Goal: Transaction & Acquisition: Purchase product/service

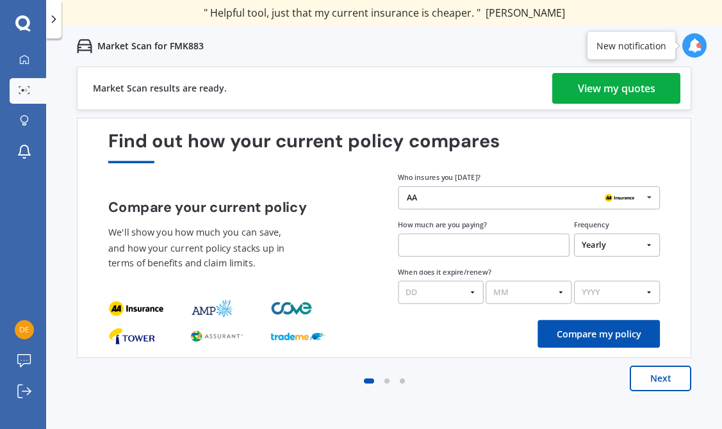
click at [567, 96] on link "View my quotes" at bounding box center [616, 88] width 128 height 31
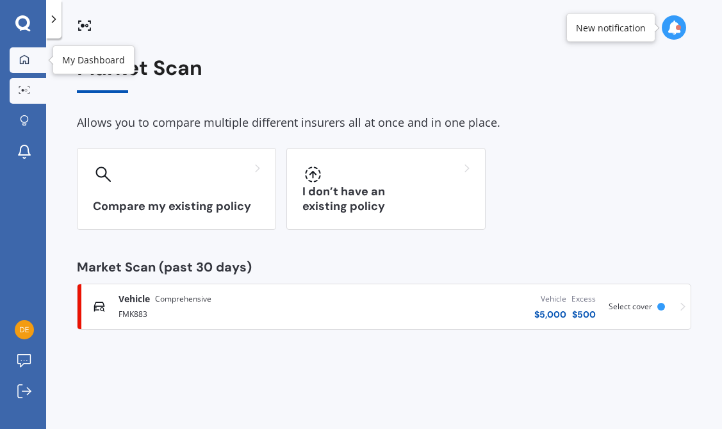
click at [34, 63] on link "My Dashboard" at bounding box center [28, 60] width 37 height 26
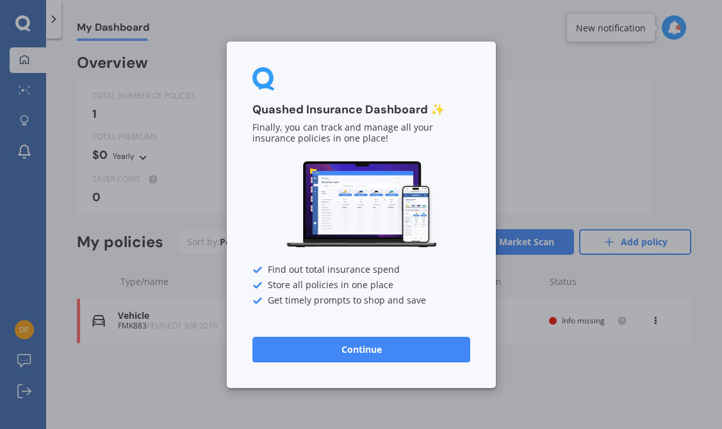
click at [366, 343] on button "Continue" at bounding box center [361, 349] width 218 height 26
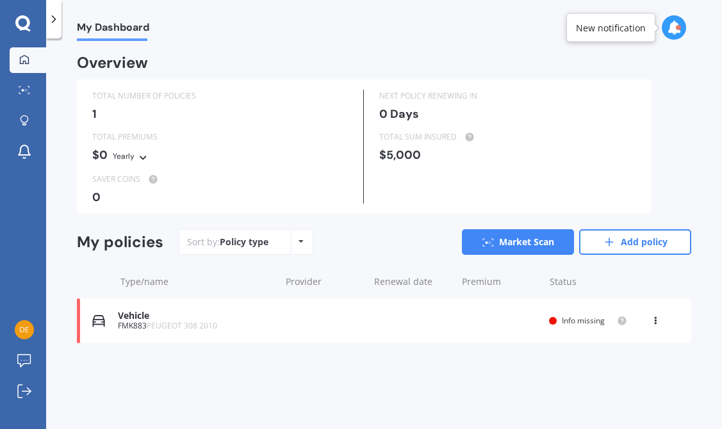
click at [278, 321] on div "Vehicle FMK883 PEUGEOT 308 2010 Renewal date Premium You are paying Yearly Stat…" at bounding box center [384, 320] width 614 height 45
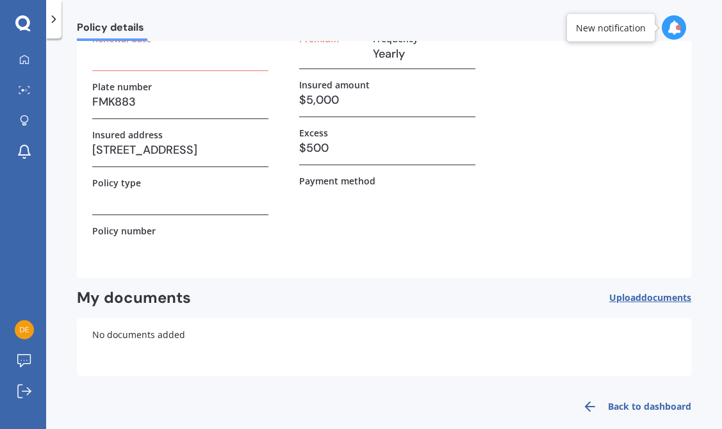
scroll to position [110, 0]
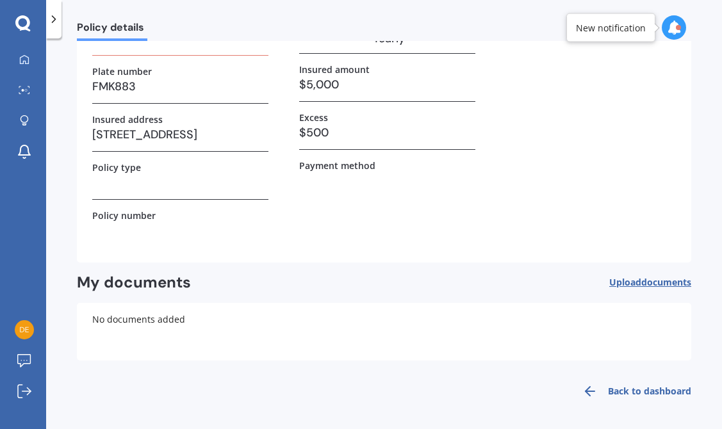
click at [623, 396] on link "Back to dashboard" at bounding box center [632, 391] width 117 height 31
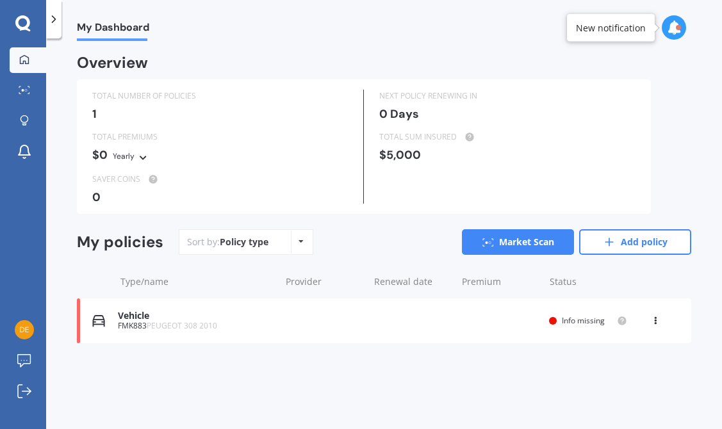
scroll to position [0, 0]
click at [26, 57] on icon at bounding box center [24, 59] width 10 height 10
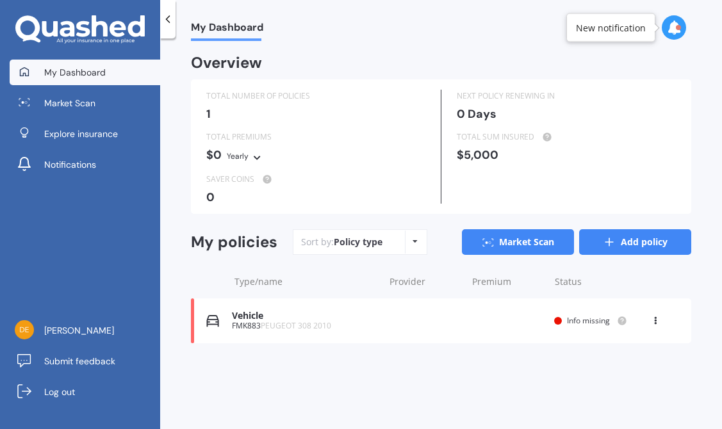
click at [605, 240] on icon at bounding box center [609, 242] width 13 height 13
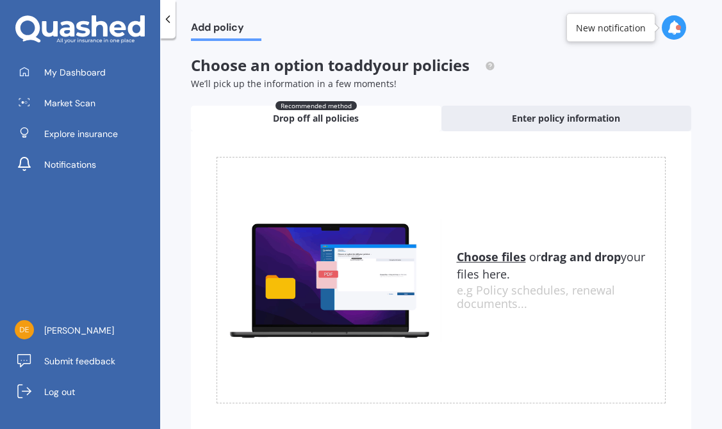
scroll to position [38, 0]
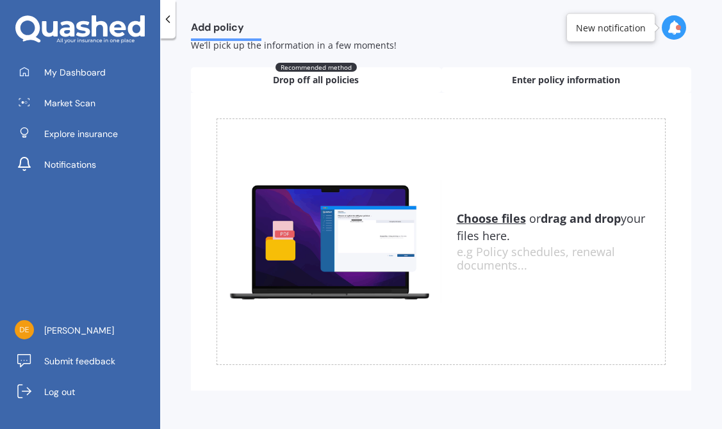
click at [518, 88] on div "Enter policy information" at bounding box center [566, 80] width 250 height 26
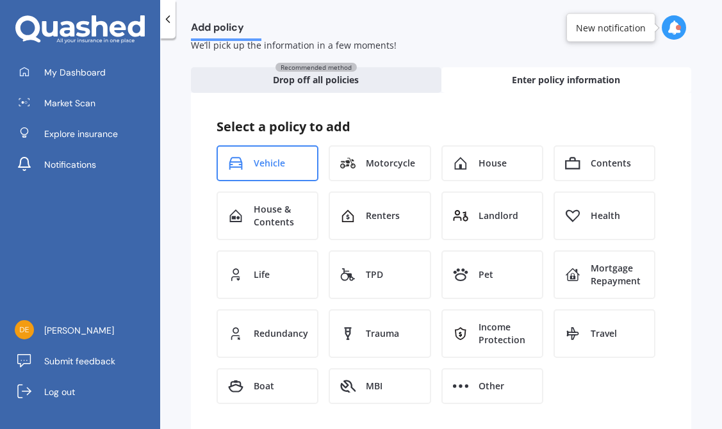
click at [261, 163] on span "Vehicle" at bounding box center [269, 163] width 31 height 13
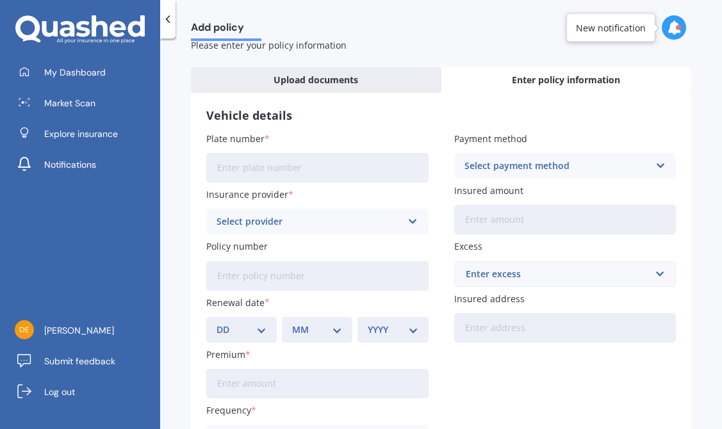
click at [267, 169] on input "Plate number" at bounding box center [317, 167] width 222 height 29
type input "FMK883"
click at [316, 223] on div "Select provider" at bounding box center [308, 222] width 185 height 14
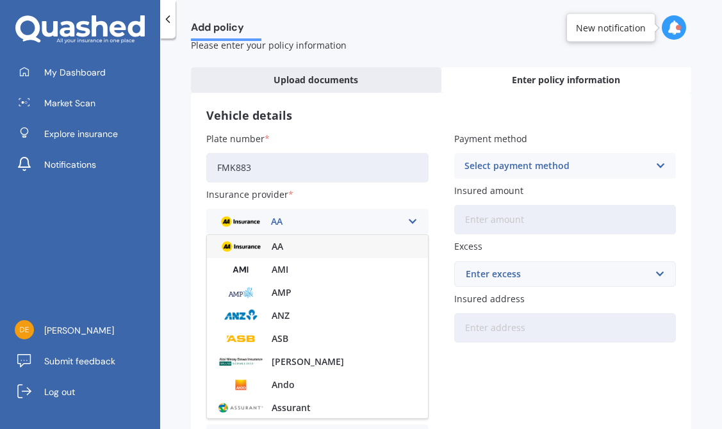
click at [316, 223] on div "AA" at bounding box center [308, 222] width 185 height 14
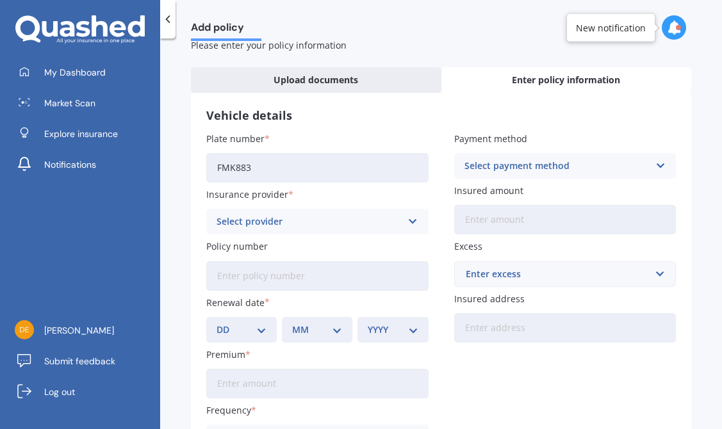
click at [316, 223] on div "Select provider" at bounding box center [308, 222] width 185 height 14
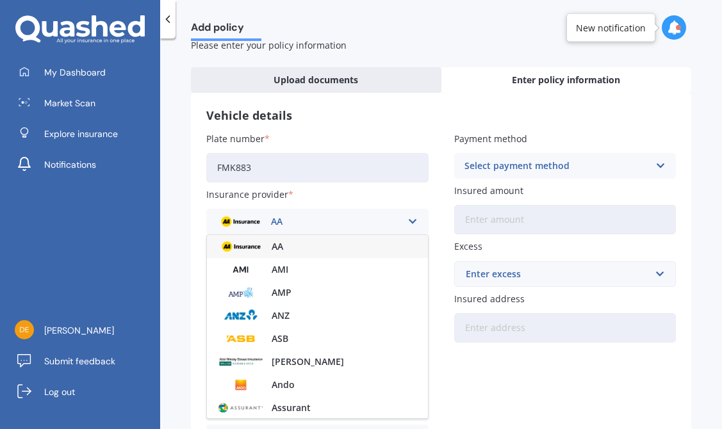
click at [316, 223] on div "AA" at bounding box center [308, 222] width 185 height 14
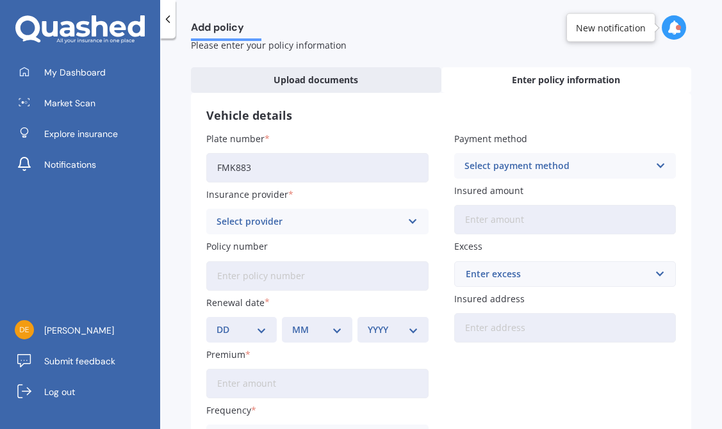
click at [409, 221] on icon at bounding box center [412, 222] width 11 height 14
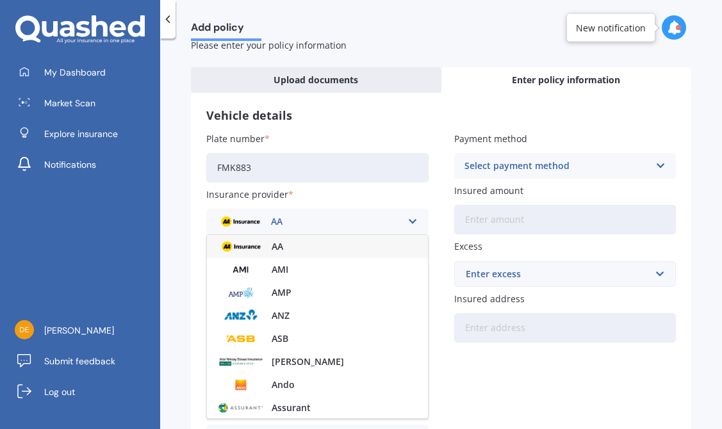
click at [409, 221] on icon at bounding box center [412, 222] width 11 height 14
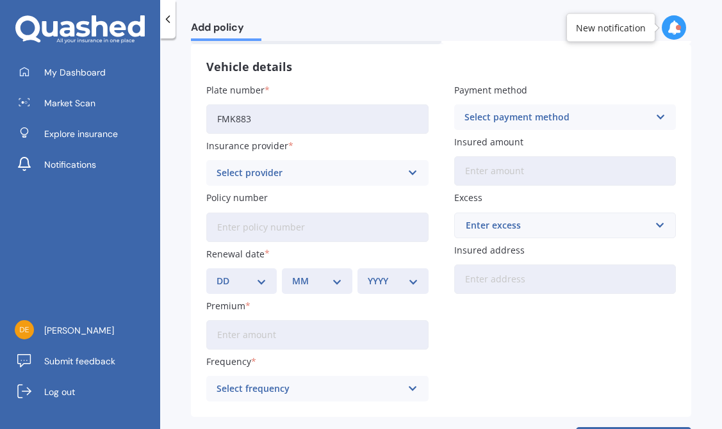
scroll to position [86, 0]
click at [67, 26] on icon at bounding box center [79, 29] width 129 height 29
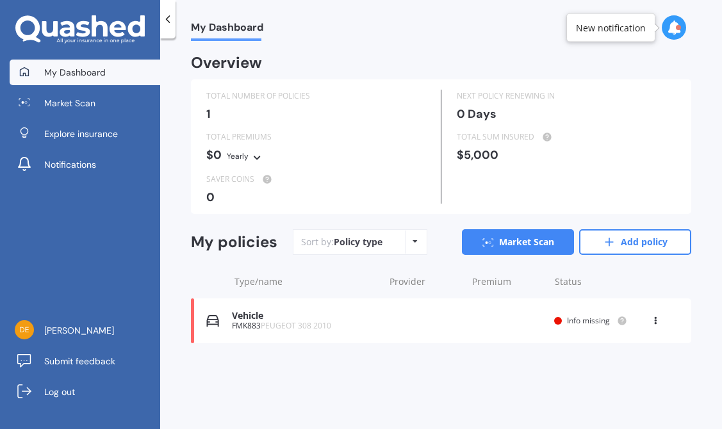
click at [67, 26] on icon at bounding box center [79, 29] width 129 height 29
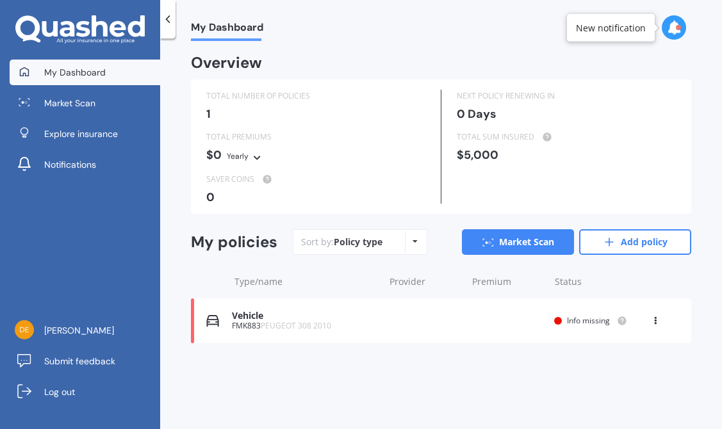
click at [171, 24] on icon at bounding box center [167, 19] width 13 height 13
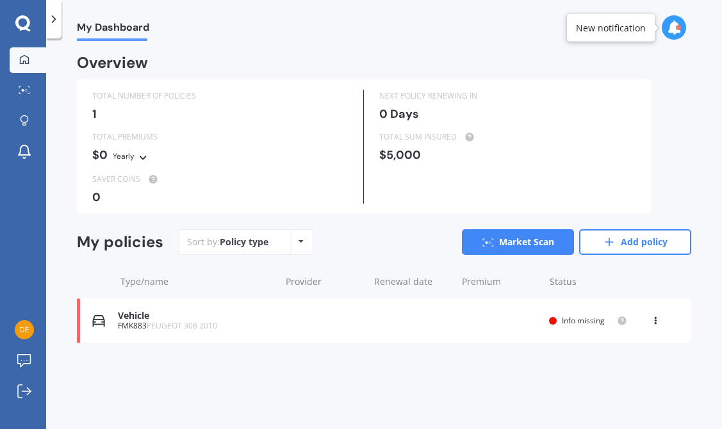
click at [134, 27] on span "My Dashboard" at bounding box center [113, 29] width 72 height 17
click at [673, 24] on icon at bounding box center [674, 27] width 14 height 14
click at [302, 47] on div "My Dashboard Overview TOTAL NUMBER OF POLICIES 1 NEXT POLICY RENEWING IN 0 Days…" at bounding box center [384, 236] width 676 height 391
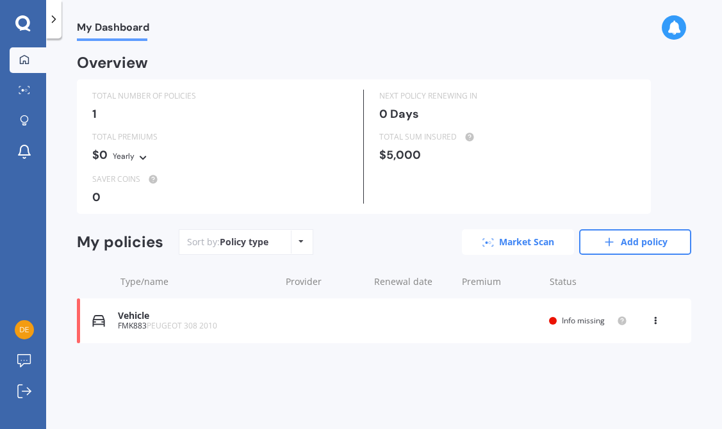
click at [495, 244] on link "Market Scan" at bounding box center [518, 242] width 112 height 26
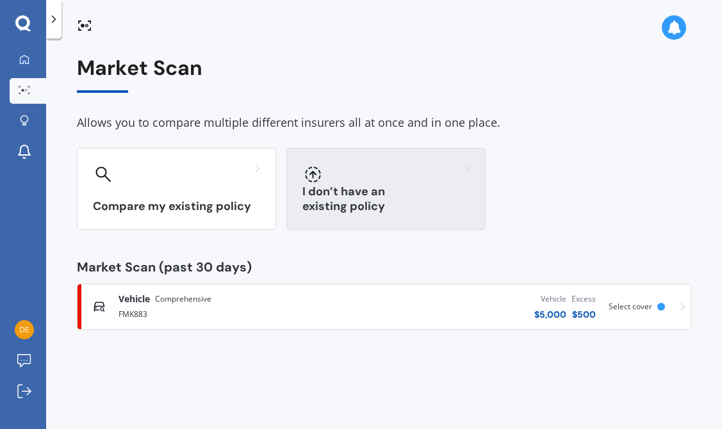
click at [348, 199] on h3 "I don’t have an existing policy" at bounding box center [385, 198] width 167 height 29
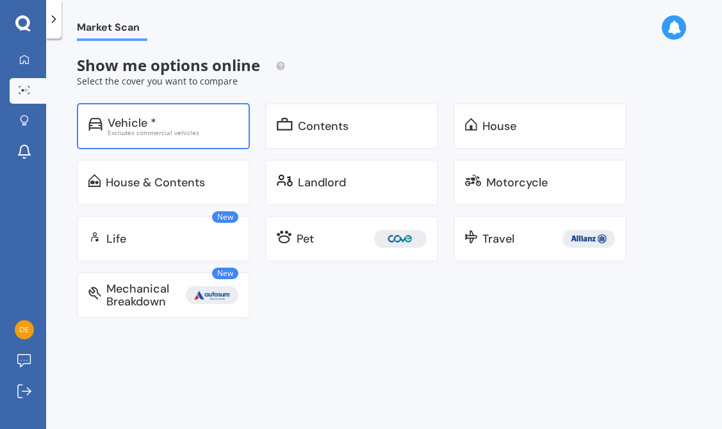
click at [171, 133] on div "Excludes commercial vehicles" at bounding box center [173, 132] width 131 height 6
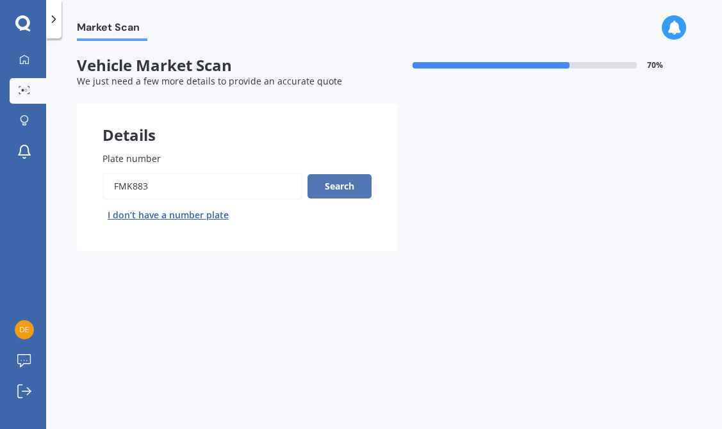
click at [348, 192] on button "Search" at bounding box center [339, 186] width 64 height 24
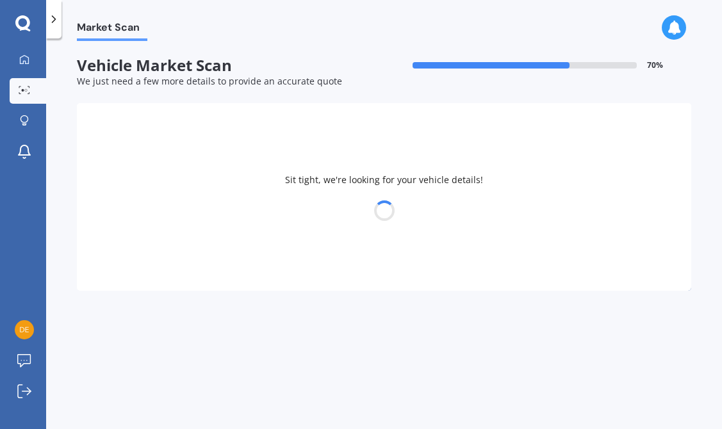
select select "PEUGEOT"
select select "308"
select select "23"
select select "10"
select select "2008"
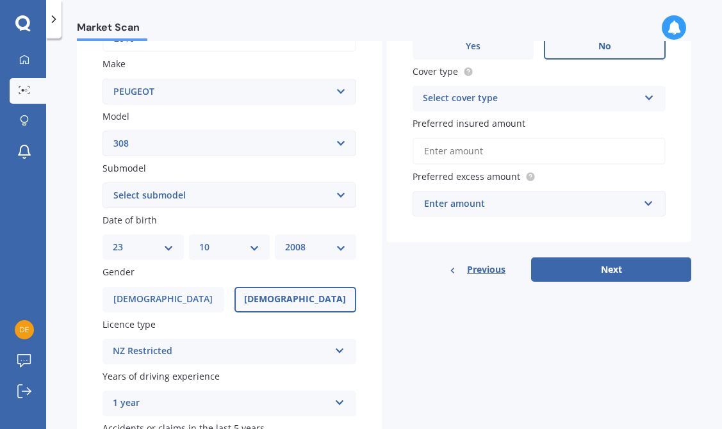
scroll to position [230, 0]
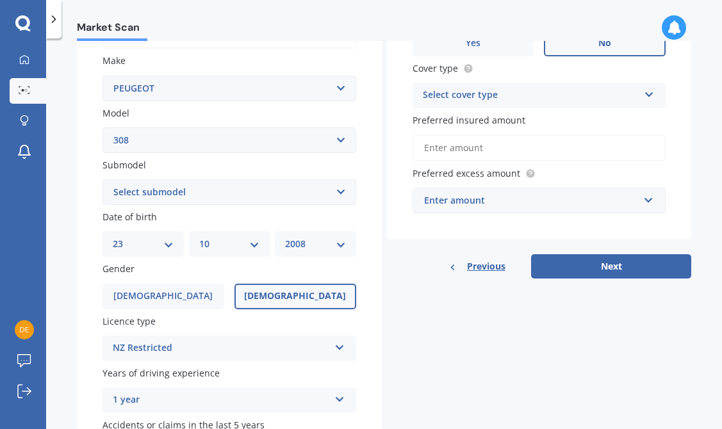
click at [336, 193] on select "Select submodel 5 Door Active Hatchback 2.0 DT CC GT GTI SW" at bounding box center [229, 192] width 254 height 26
select select "5 DOOR"
click at [102, 181] on select "Select submodel 5 Door Active Hatchback 2.0 DT CC GT GTI SW" at bounding box center [229, 192] width 254 height 26
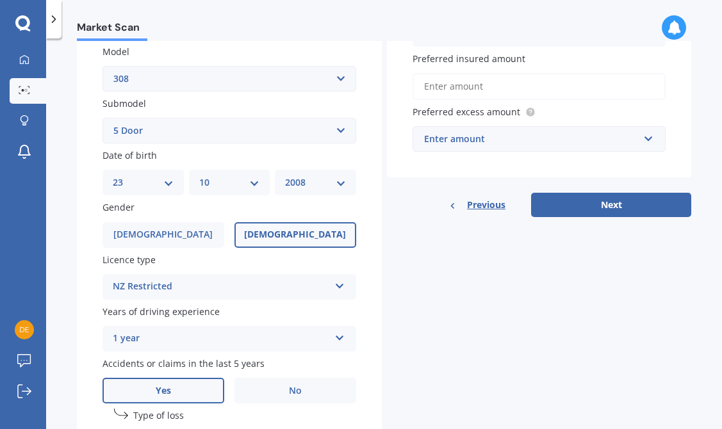
scroll to position [293, 0]
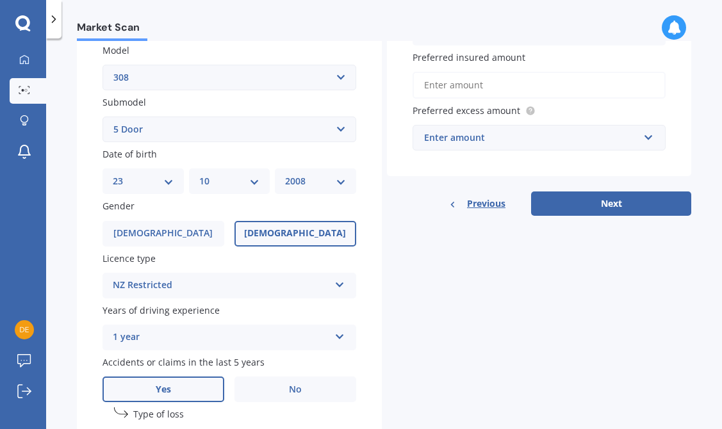
click at [167, 185] on select "DD 01 02 03 04 05 06 07 08 09 10 11 12 13 14 15 16 17 18 19 20 21 22 23 24 25 2…" at bounding box center [143, 181] width 61 height 14
select select "04"
click at [113, 176] on select "DD 01 02 03 04 05 06 07 08 09 10 11 12 13 14 15 16 17 18 19 20 21 22 23 24 25 2…" at bounding box center [143, 181] width 61 height 14
click at [229, 181] on select "MM 01 02 03 04 05 06 07 08 09 10 11 12" at bounding box center [229, 181] width 61 height 14
select select "11"
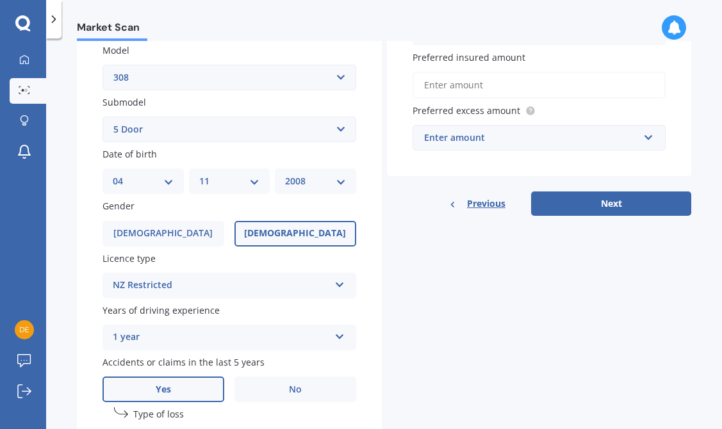
click at [199, 176] on select "MM 01 02 03 04 05 06 07 08 09 10 11 12" at bounding box center [229, 181] width 61 height 14
click at [313, 188] on select "YYYY 2025 2024 2023 2022 2021 2020 2019 2018 2017 2016 2015 2014 2013 2012 2011…" at bounding box center [315, 181] width 61 height 14
select select "1976"
click at [285, 176] on select "YYYY 2025 2024 2023 2022 2021 2020 2019 2018 2017 2016 2015 2014 2013 2012 2011…" at bounding box center [315, 181] width 61 height 14
click at [178, 231] on label "Male" at bounding box center [163, 234] width 122 height 26
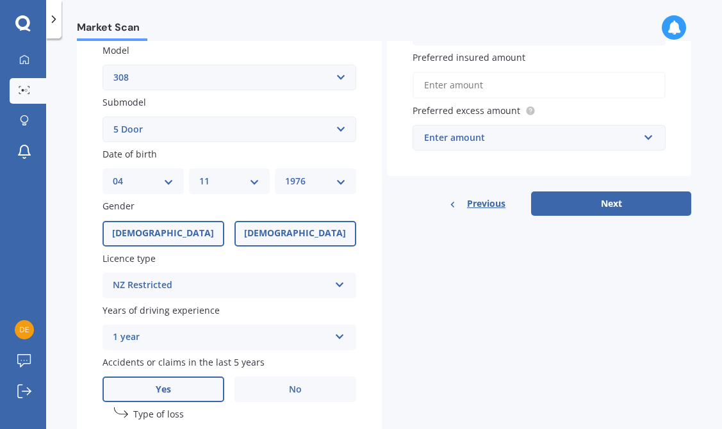
click at [0, 0] on input "Male" at bounding box center [0, 0] width 0 height 0
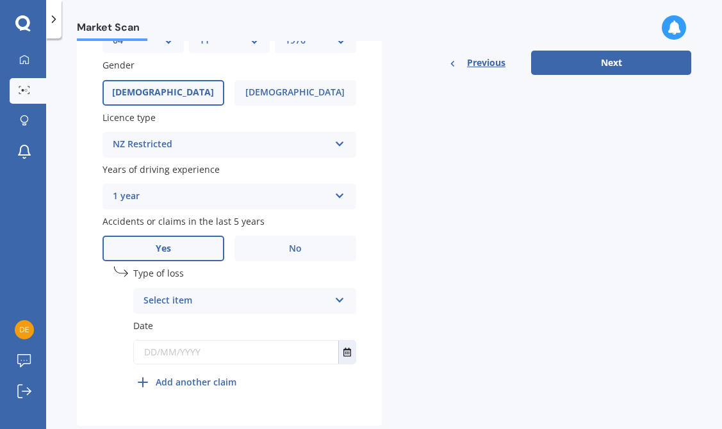
scroll to position [437, 0]
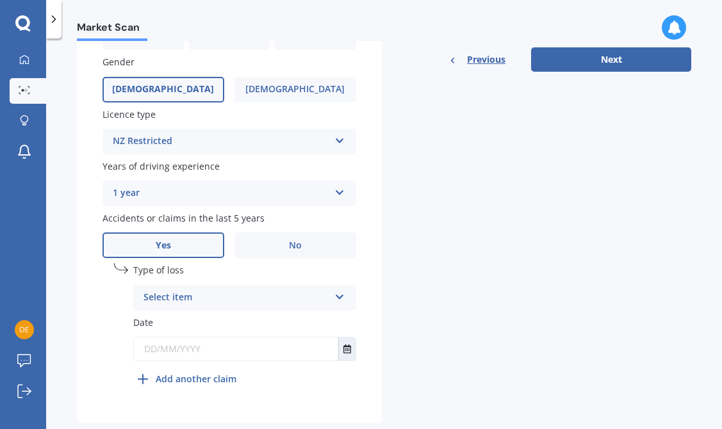
click at [252, 145] on div "NZ Restricted" at bounding box center [221, 141] width 216 height 15
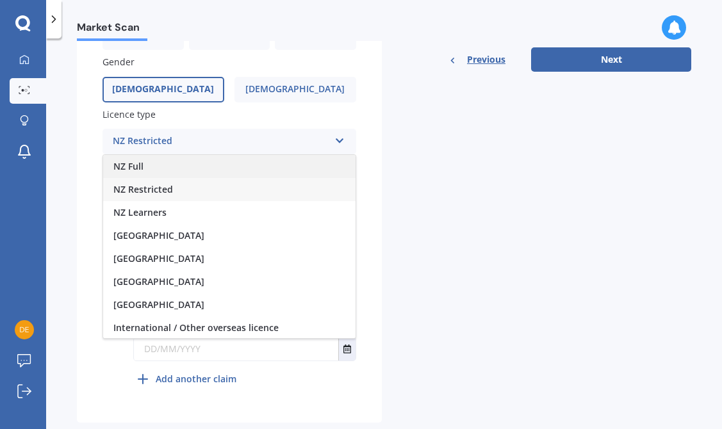
click at [208, 175] on div "NZ Full" at bounding box center [229, 166] width 252 height 23
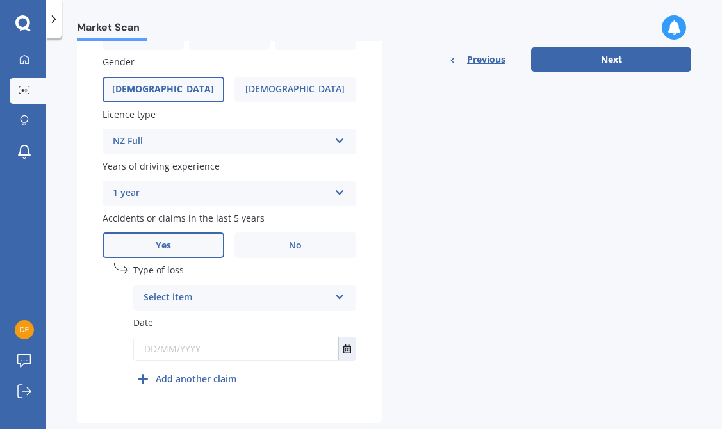
click at [224, 196] on div "1 year" at bounding box center [221, 193] width 216 height 15
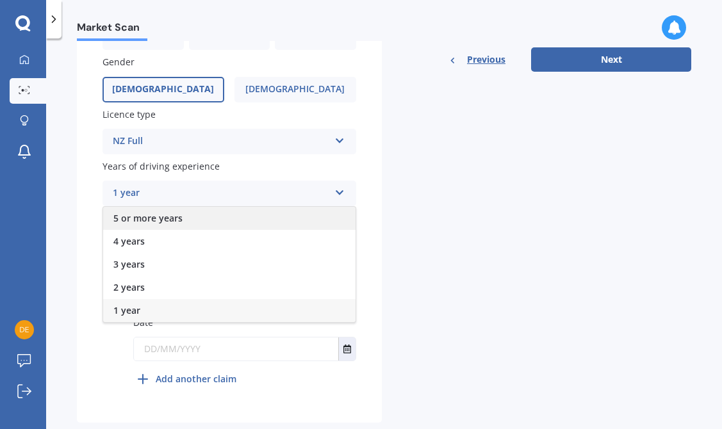
click at [200, 218] on div "5 or more years" at bounding box center [229, 218] width 252 height 23
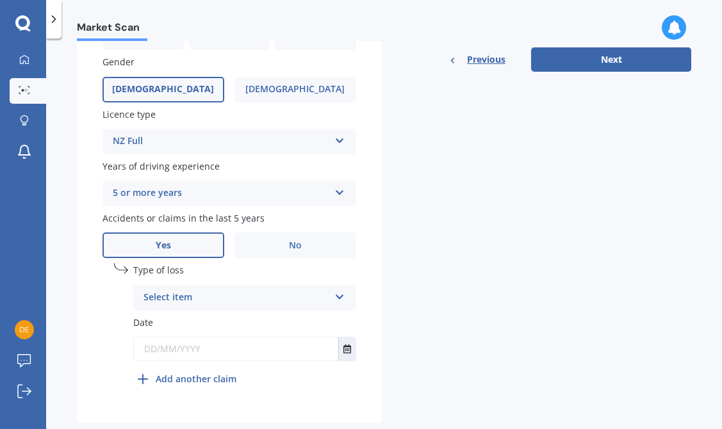
scroll to position [467, 0]
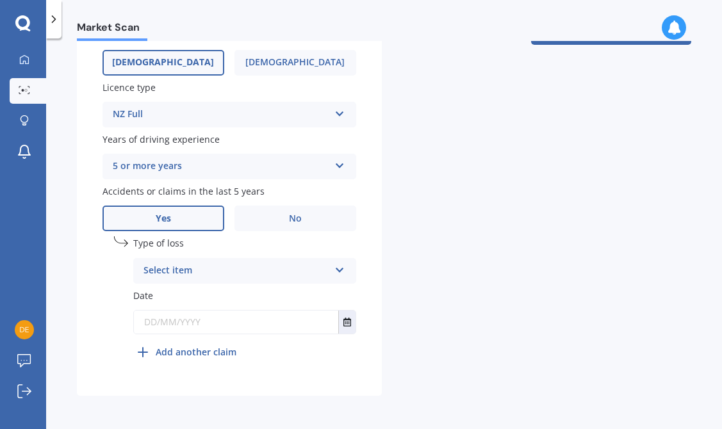
click at [152, 225] on label "Yes" at bounding box center [163, 219] width 122 height 26
click at [0, 0] on input "Yes" at bounding box center [0, 0] width 0 height 0
click at [223, 273] on div "Select item" at bounding box center [236, 270] width 186 height 15
click at [212, 295] on span "At fault accident" at bounding box center [180, 295] width 72 height 12
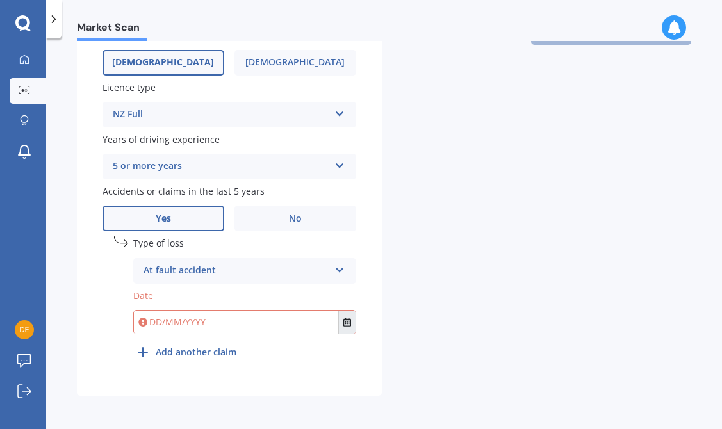
click at [350, 327] on button "Select date" at bounding box center [346, 322] width 17 height 23
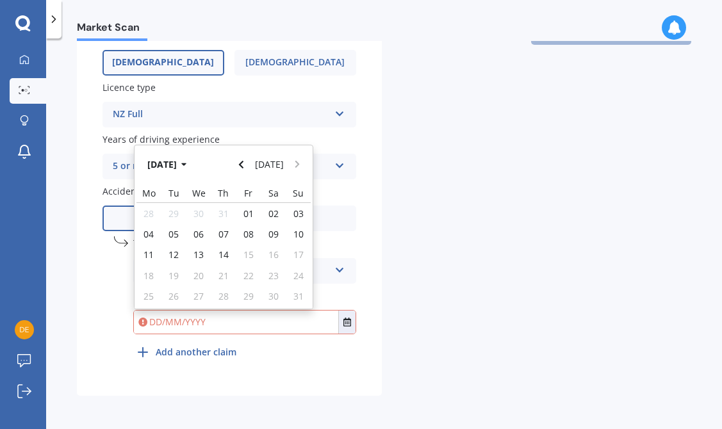
click at [87, 254] on div "Plate number Search I don’t have a number plate Year 2010 Make Select make AC A…" at bounding box center [229, 29] width 305 height 733
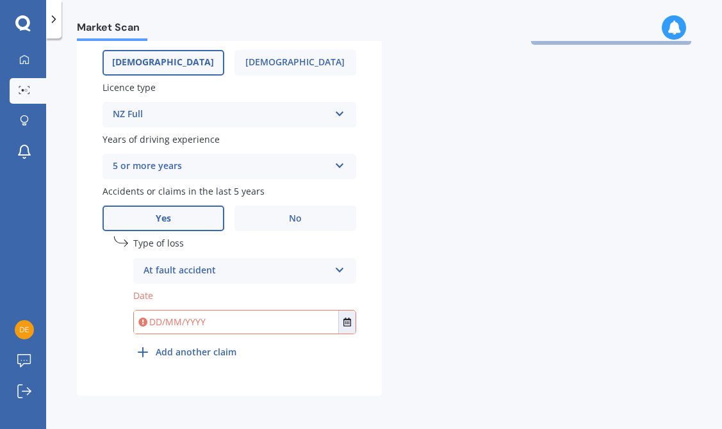
click at [336, 271] on icon at bounding box center [339, 267] width 11 height 9
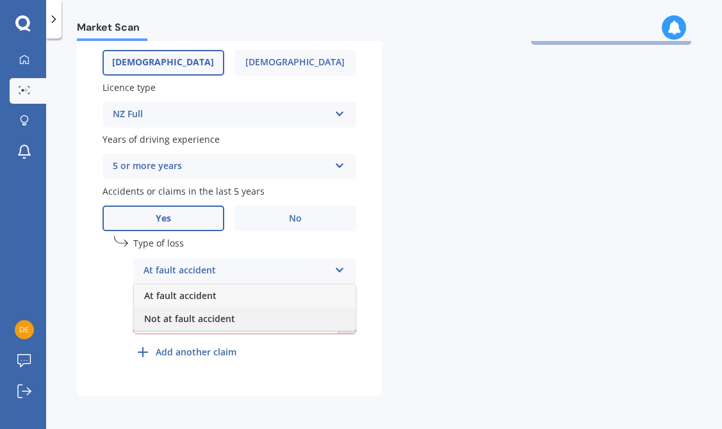
click at [225, 324] on div "Not at fault accident" at bounding box center [245, 318] width 222 height 23
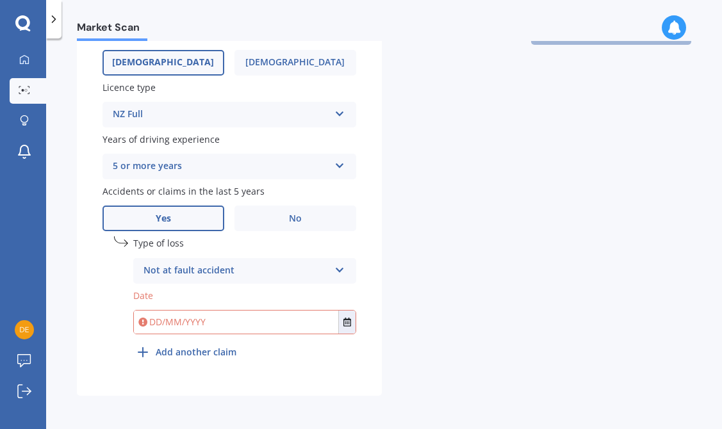
click at [337, 272] on icon at bounding box center [339, 267] width 11 height 9
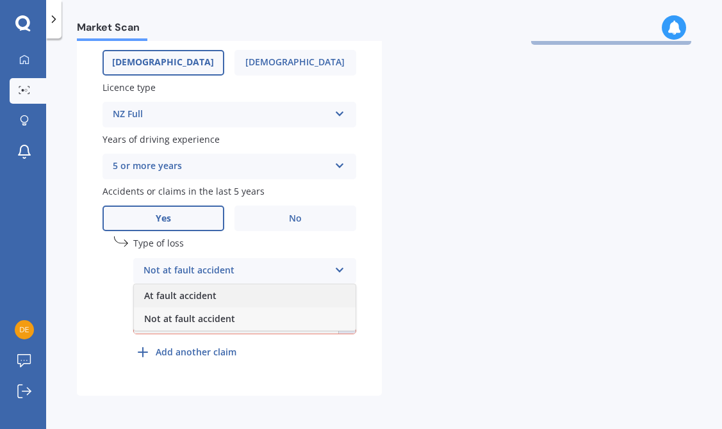
click at [268, 290] on div "At fault accident" at bounding box center [245, 295] width 222 height 23
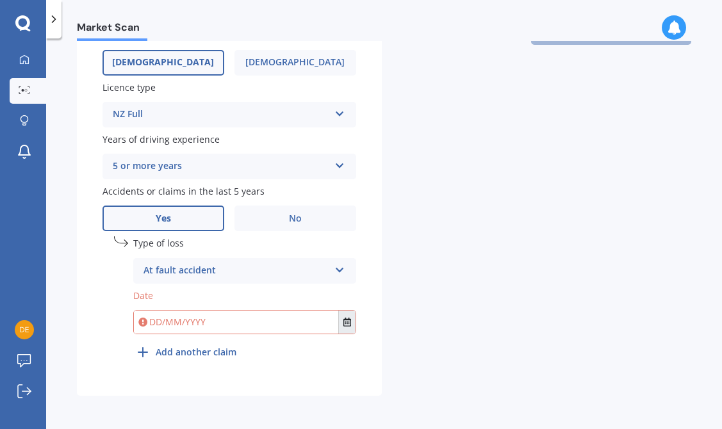
click at [346, 322] on icon "Select date" at bounding box center [347, 322] width 8 height 9
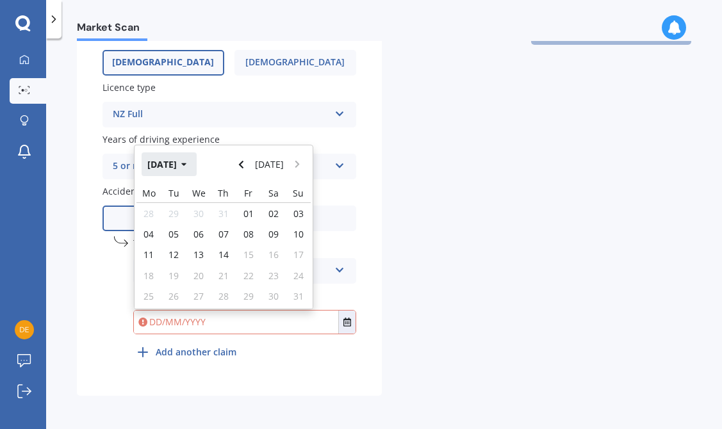
click at [187, 165] on icon "button" at bounding box center [184, 164] width 6 height 9
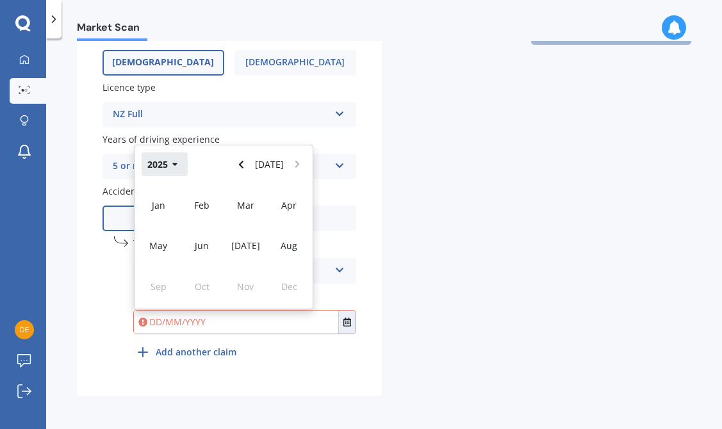
click at [175, 163] on icon "button" at bounding box center [174, 164] width 5 height 3
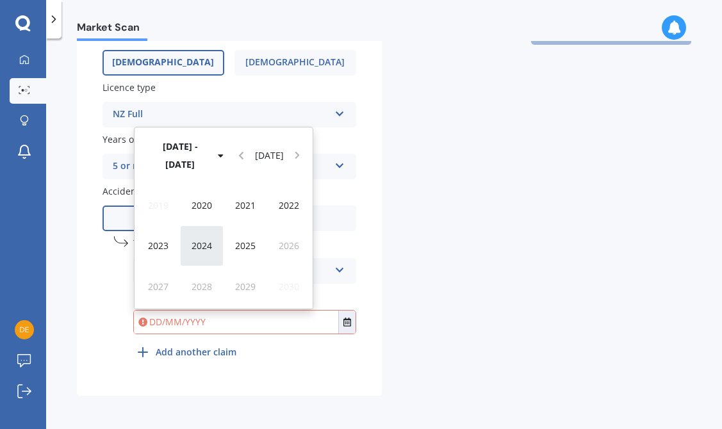
click at [211, 244] on span "2024" at bounding box center [201, 246] width 20 height 12
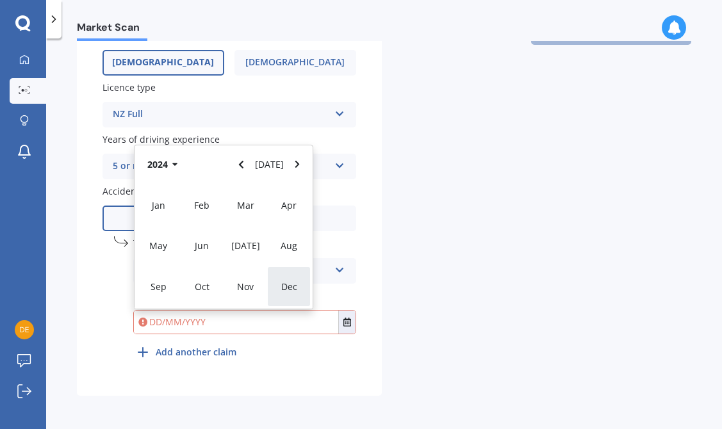
click at [286, 284] on span "Dec" at bounding box center [289, 286] width 16 height 12
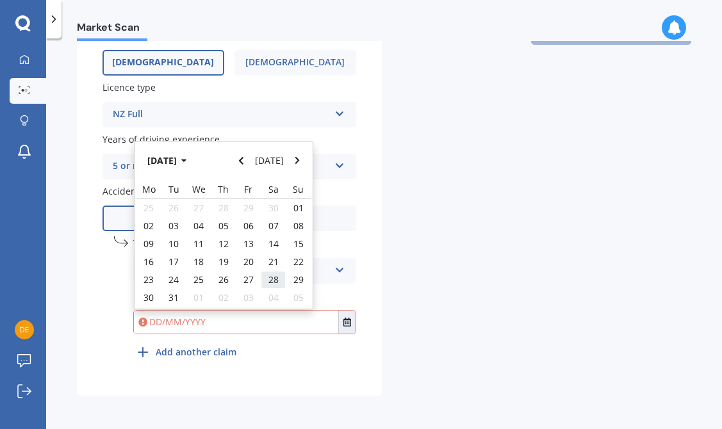
click at [272, 281] on span "28" at bounding box center [273, 279] width 10 height 12
type input "28/12/2024"
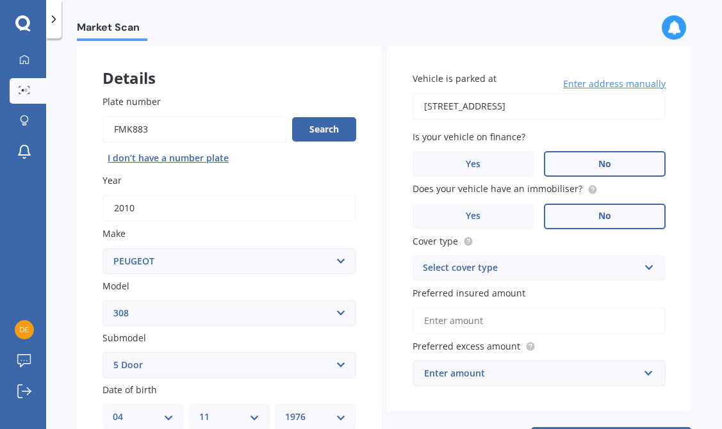
scroll to position [56, 0]
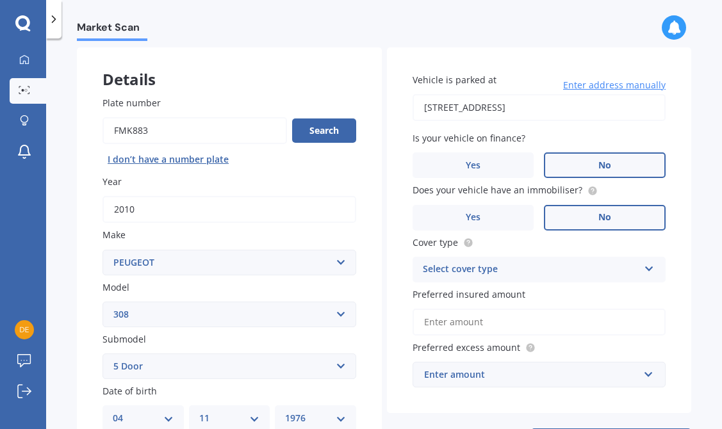
click at [558, 161] on label "No" at bounding box center [605, 165] width 122 height 26
click at [0, 0] on input "No" at bounding box center [0, 0] width 0 height 0
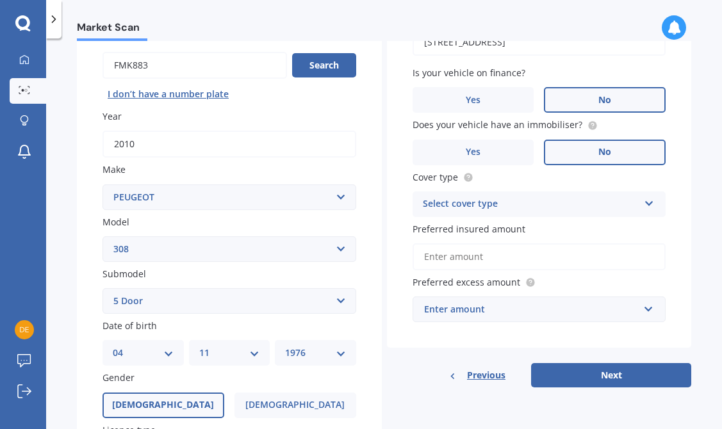
scroll to position [122, 0]
click at [573, 153] on label "No" at bounding box center [605, 152] width 122 height 26
click at [0, 0] on input "No" at bounding box center [0, 0] width 0 height 0
click at [596, 207] on div "Select cover type" at bounding box center [531, 203] width 216 height 15
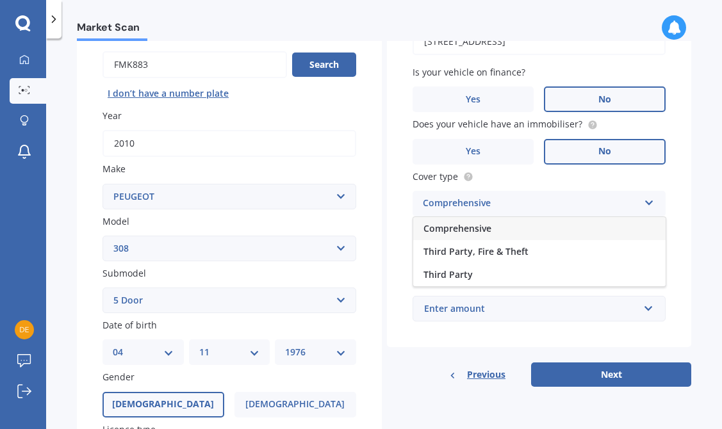
click at [573, 227] on div "Comprehensive" at bounding box center [539, 228] width 252 height 23
click at [565, 264] on input "Preferred insured amount" at bounding box center [539, 256] width 254 height 27
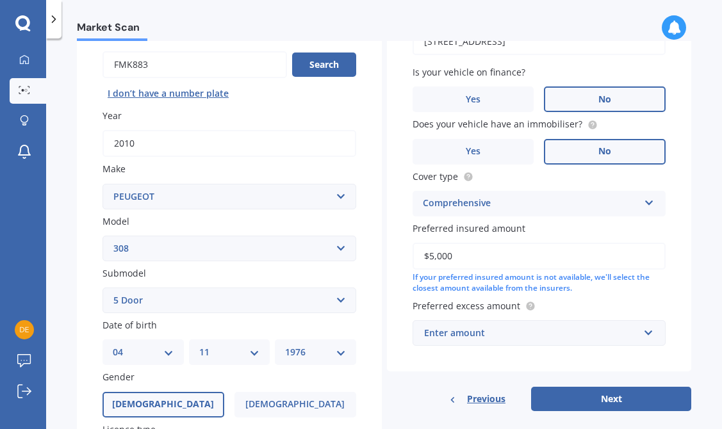
type input "$5,000"
click at [618, 332] on div "Enter amount" at bounding box center [531, 333] width 215 height 14
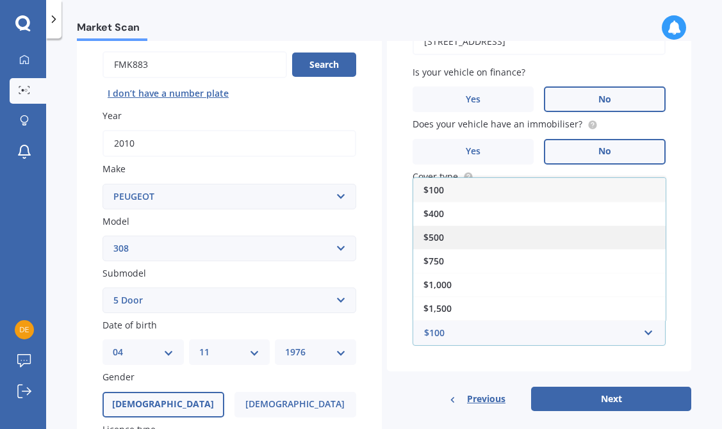
click at [457, 243] on div "$500" at bounding box center [539, 237] width 252 height 24
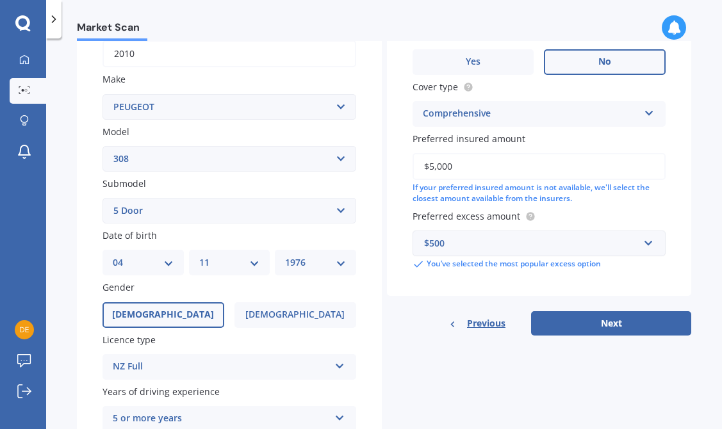
scroll to position [218, 0]
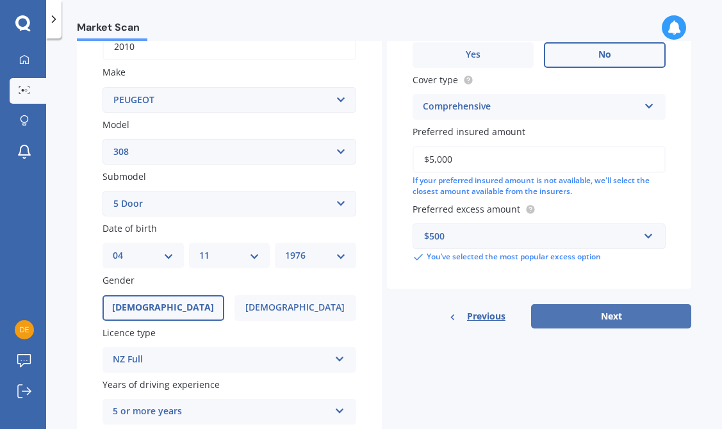
click at [580, 323] on button "Next" at bounding box center [611, 316] width 160 height 24
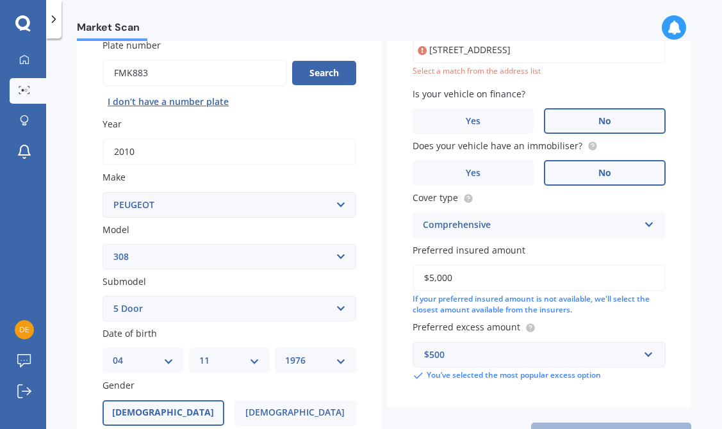
scroll to position [88, 0]
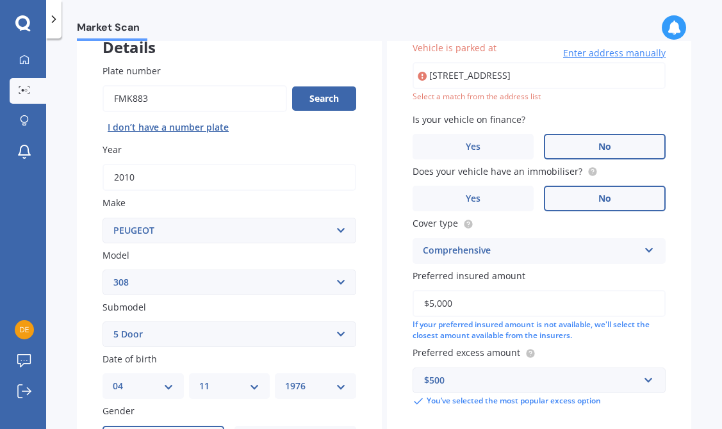
type input "[STREET_ADDRESS]"
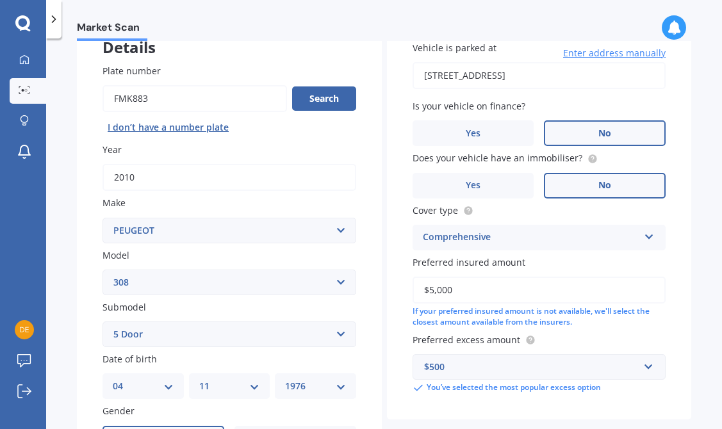
scroll to position [430, 0]
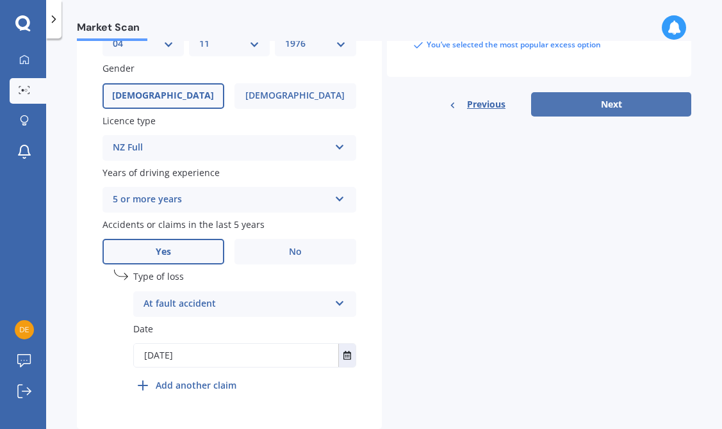
click at [569, 101] on button "Next" at bounding box center [611, 104] width 160 height 24
select select "04"
select select "11"
select select "1976"
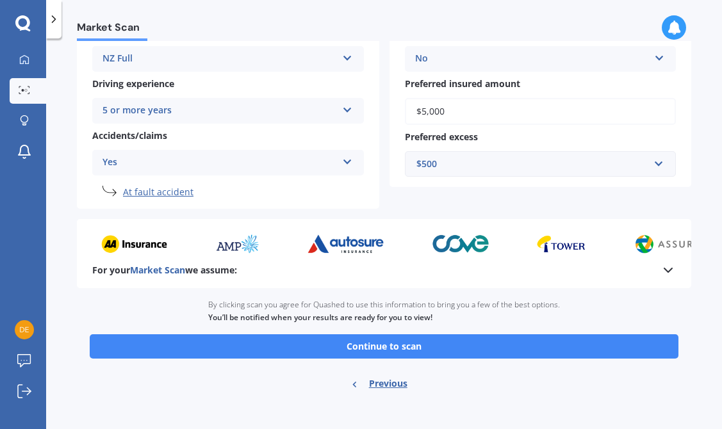
scroll to position [256, 0]
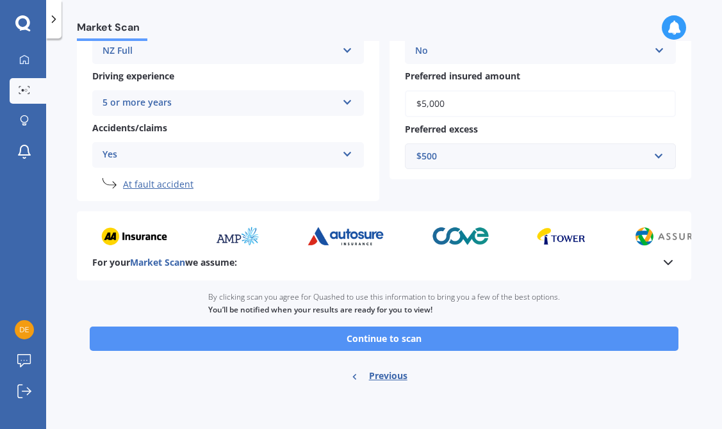
click at [422, 339] on button "Continue to scan" at bounding box center [384, 339] width 589 height 24
